Goal: Go to known website: Access a specific website the user already knows

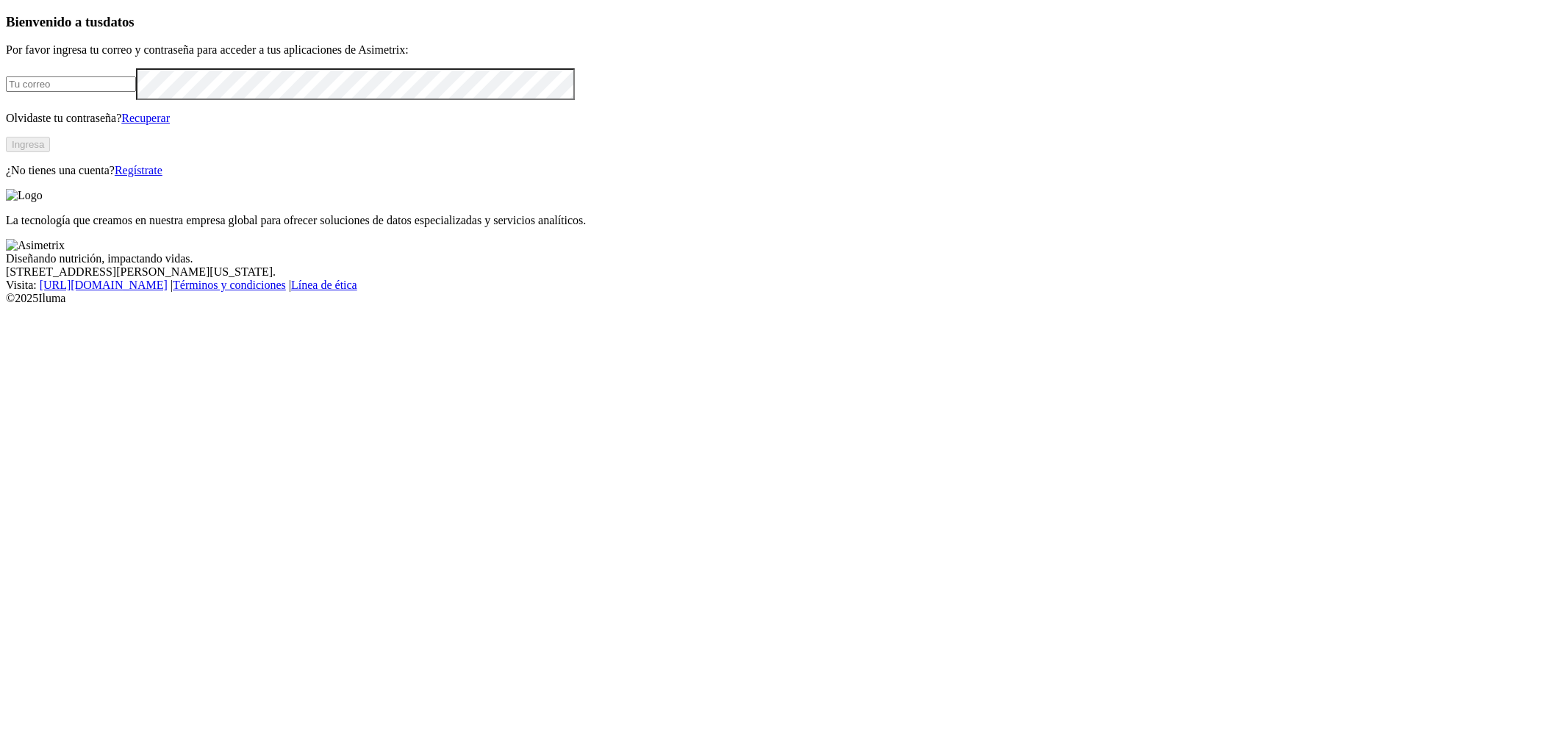
click at [356, 100] on form at bounding box center [784, 84] width 1557 height 32
click at [136, 92] on input "email" at bounding box center [71, 83] width 130 height 16
type input "damian.garcia@asimetrix.co"
drag, startPoint x: 527, startPoint y: 355, endPoint x: 468, endPoint y: 359, distance: 59.1
click at [527, 177] on div "Bienvenido a tus datos Por favor ingresa tu correo y contraseña para acceder a …" at bounding box center [784, 95] width 1557 height 163
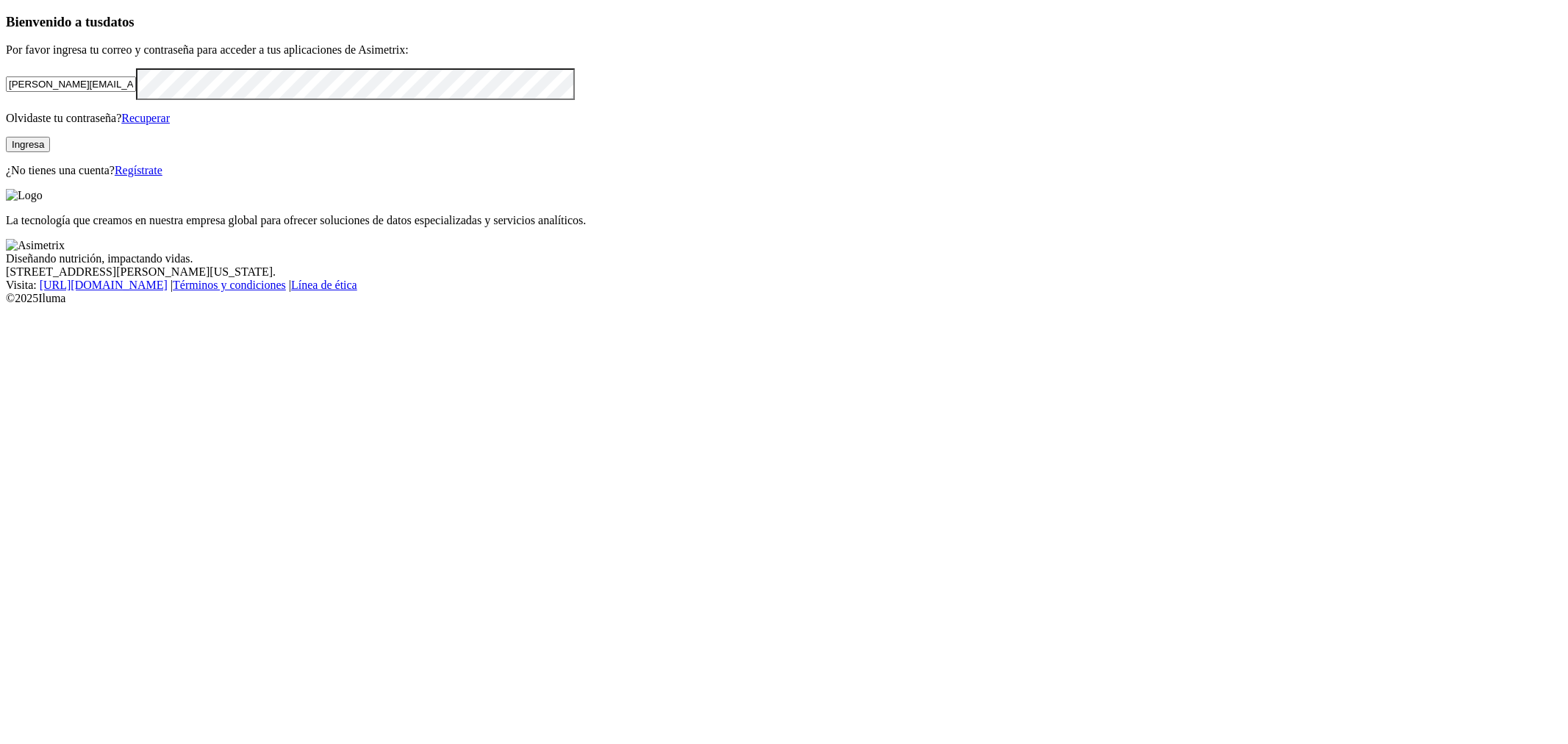
click at [50, 152] on button "Ingresa" at bounding box center [27, 144] width 44 height 16
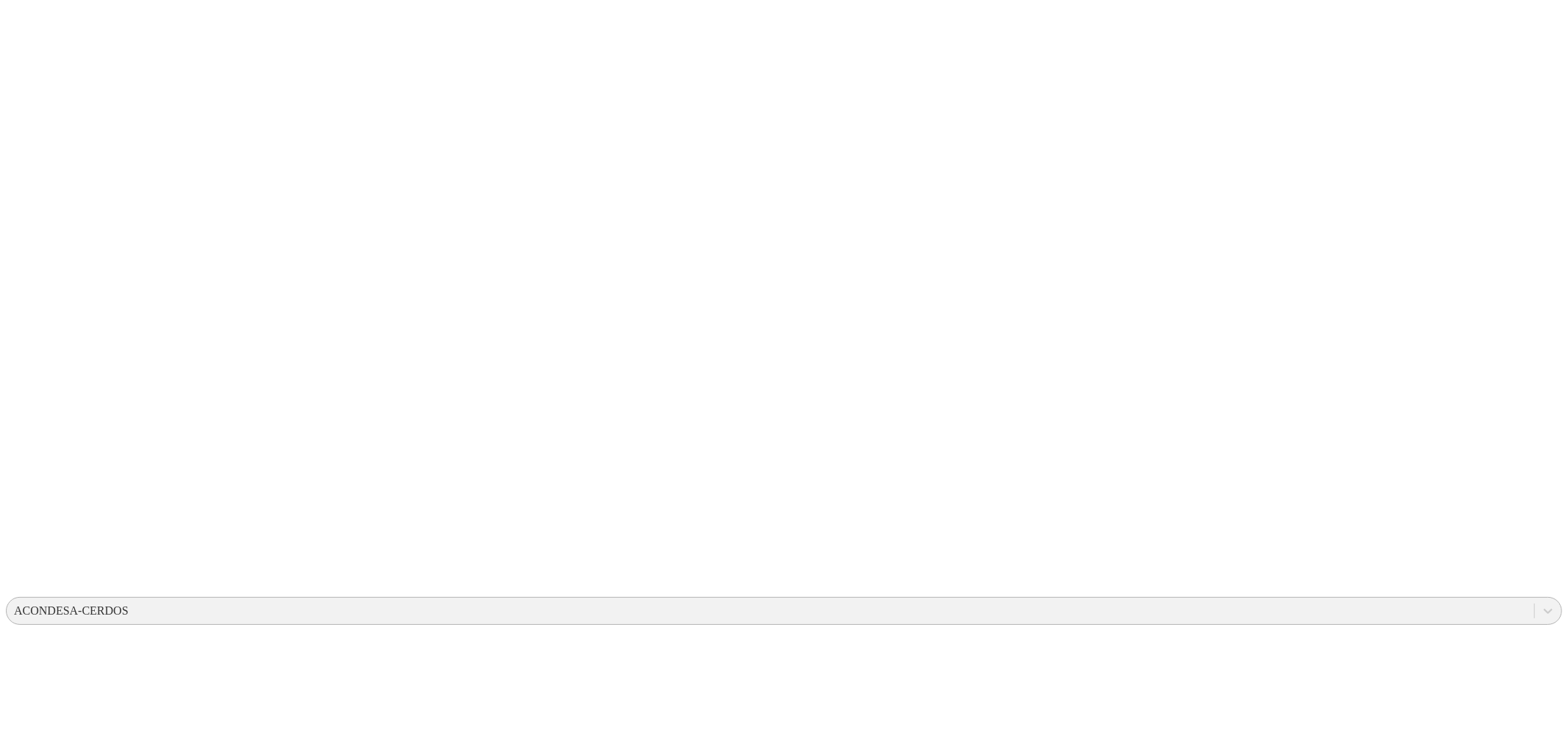
click at [1331, 600] on div "ACONDESA-CERDOS" at bounding box center [770, 611] width 1528 height 22
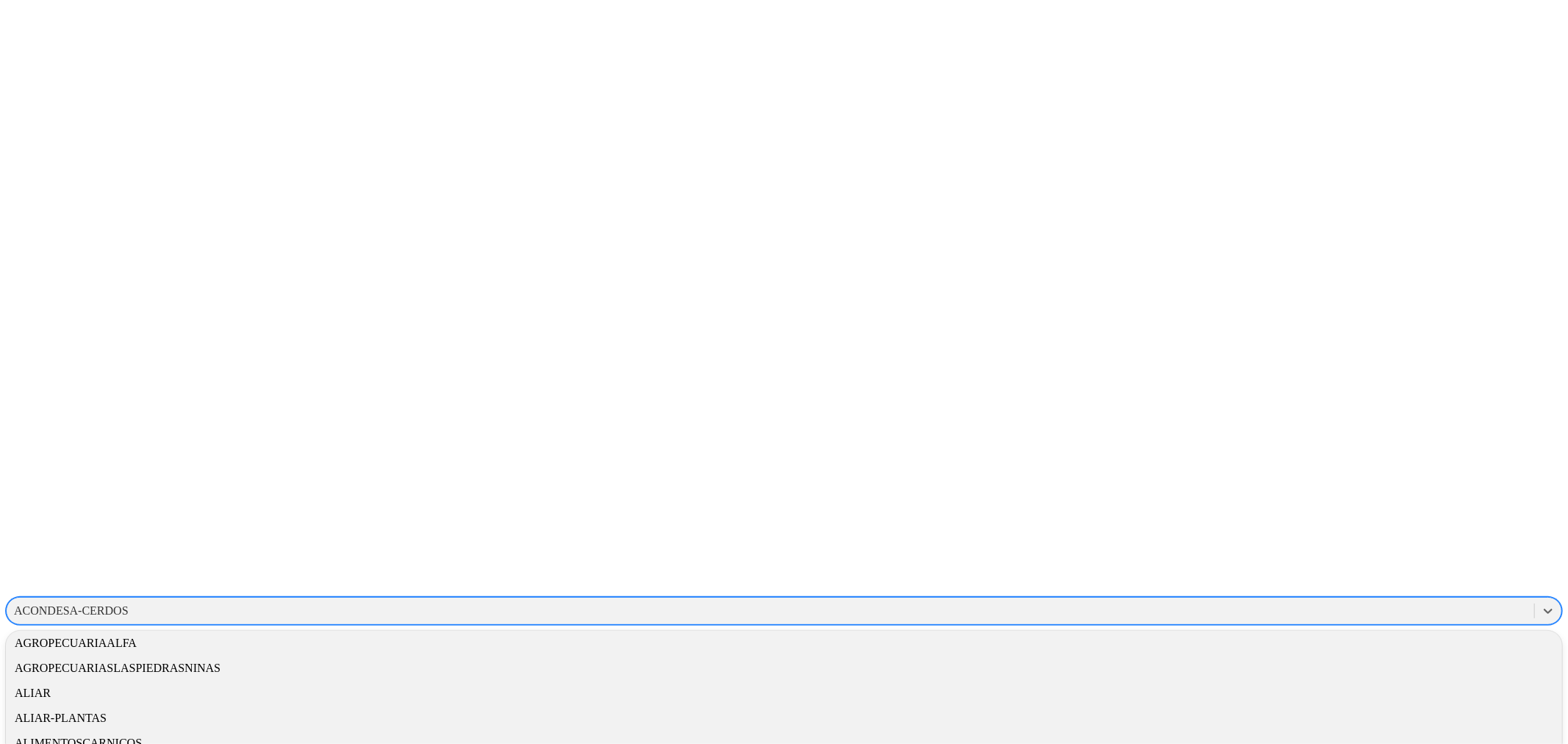
scroll to position [82, 0]
click at [1357, 703] on div "ALIMENTOSCARNICOS" at bounding box center [784, 715] width 1557 height 25
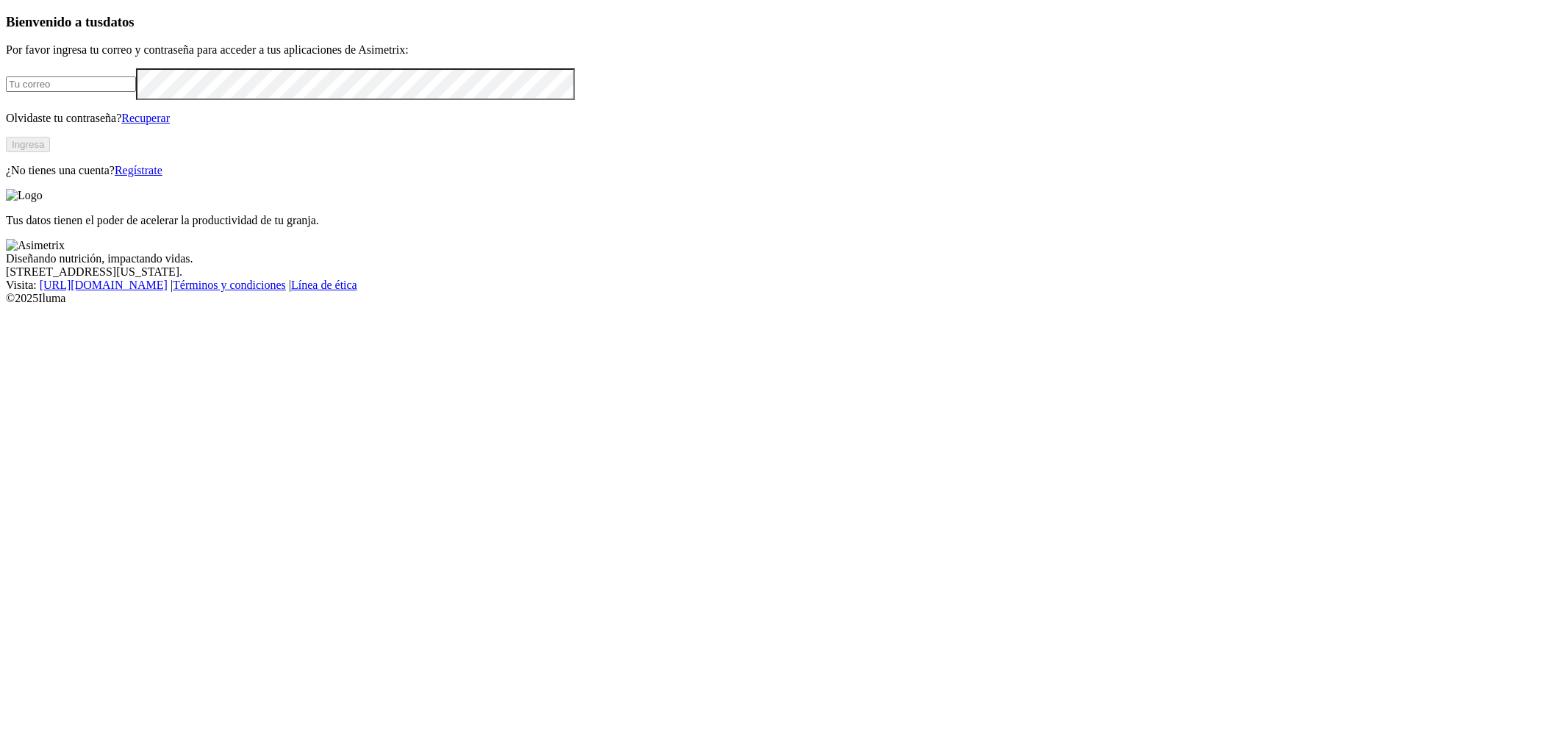
click at [427, 100] on form at bounding box center [784, 84] width 1557 height 32
click at [136, 92] on input "email" at bounding box center [71, 83] width 130 height 16
type input "damian.garcia@asimetrix.co"
click input "submit" at bounding box center [0, 0] width 0 height 0
